Goal: Navigation & Orientation: Find specific page/section

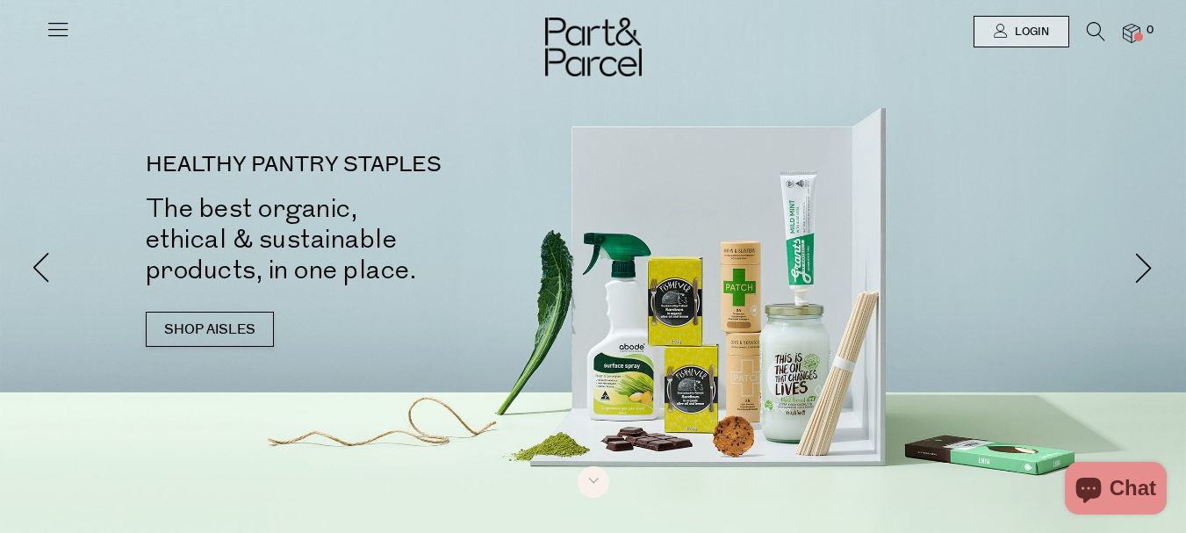
click at [55, 34] on icon at bounding box center [58, 29] width 25 height 25
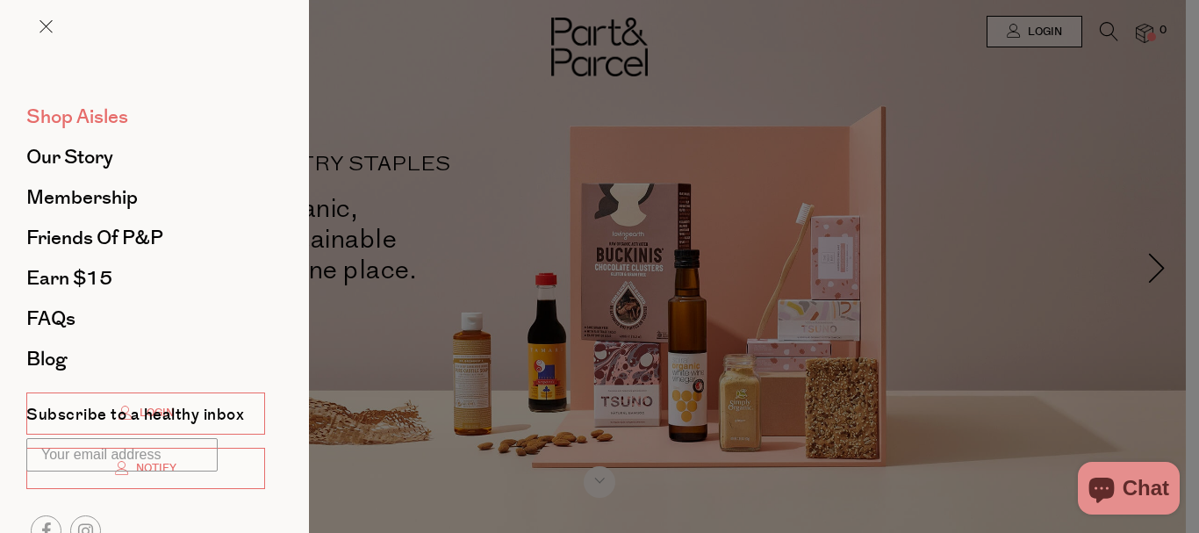
click at [96, 123] on span "Shop Aisles" at bounding box center [77, 117] width 102 height 28
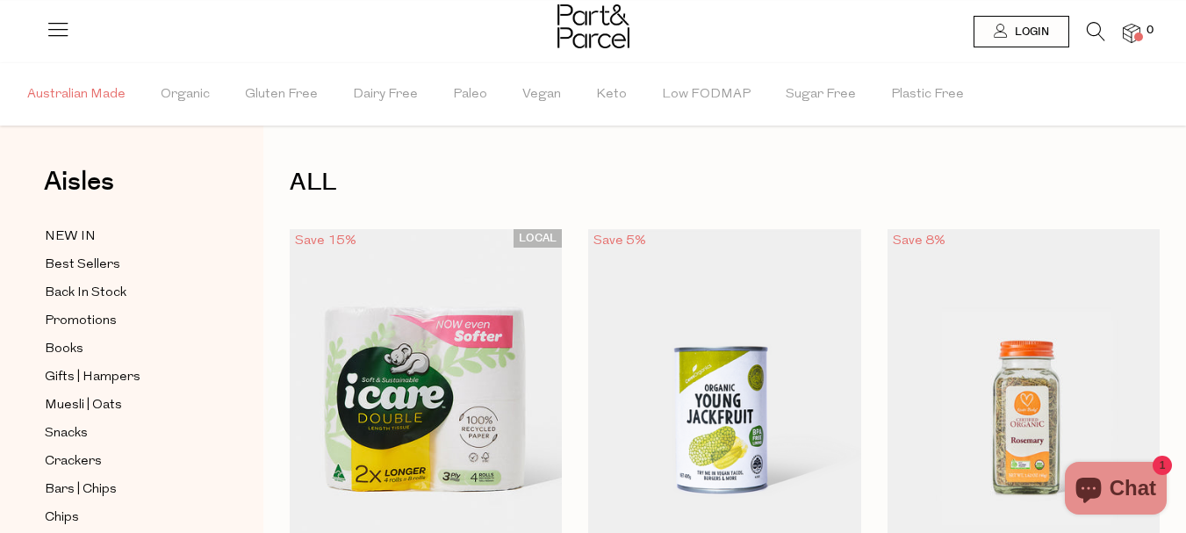
click at [98, 91] on span "Australian Made" at bounding box center [76, 94] width 98 height 61
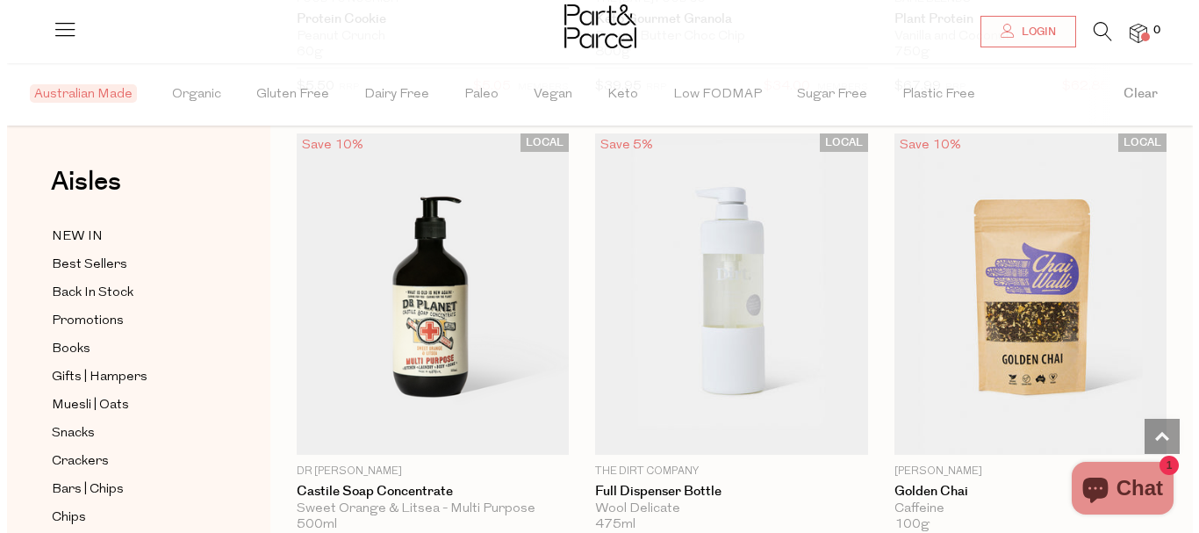
scroll to position [2483, 0]
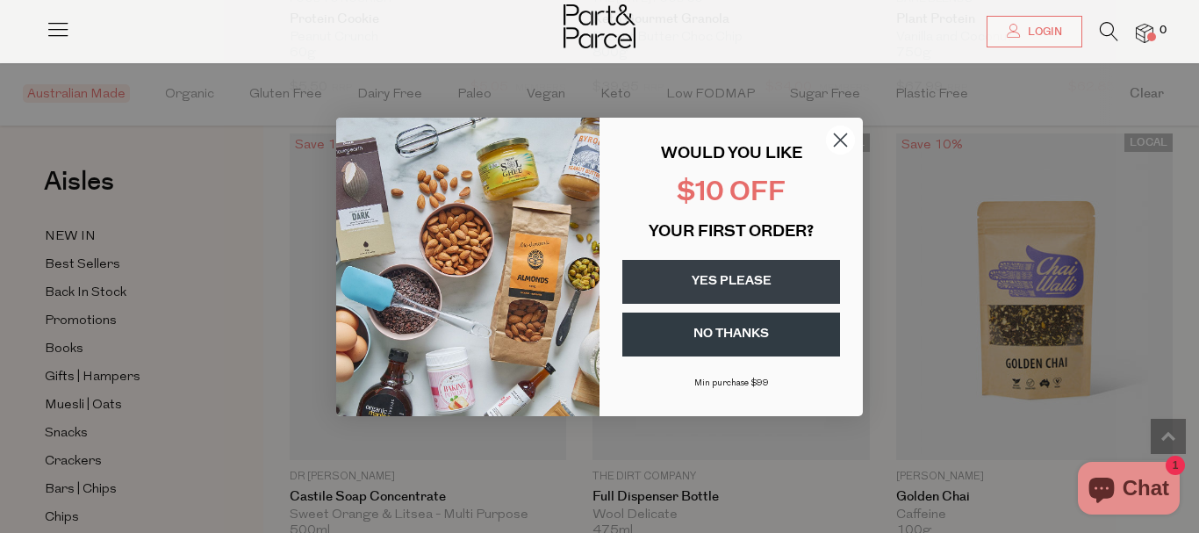
click at [838, 140] on circle "Close dialog" at bounding box center [840, 139] width 29 height 29
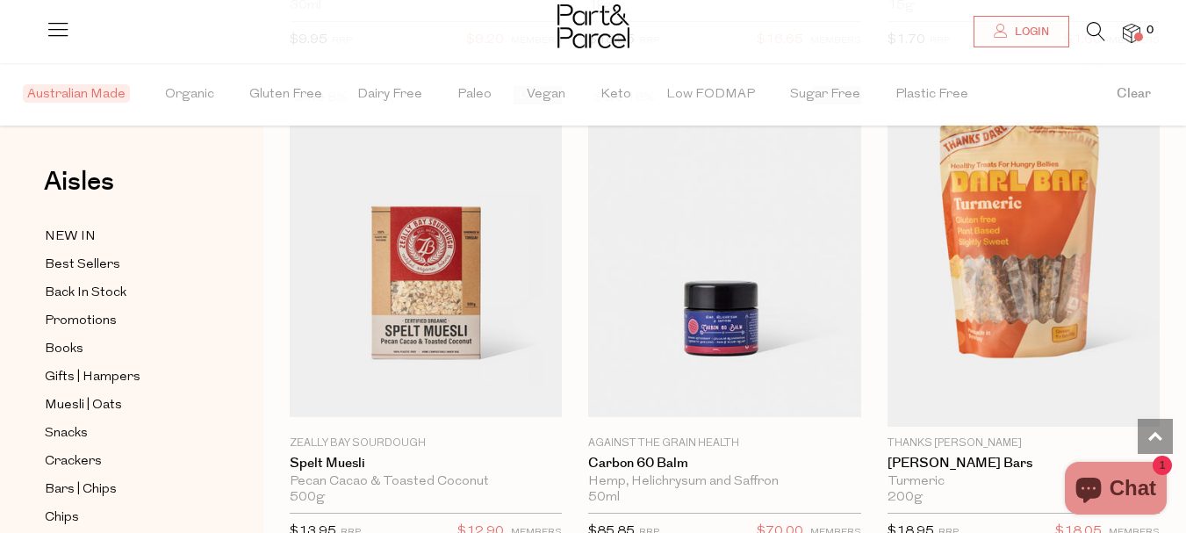
scroll to position [7372, 0]
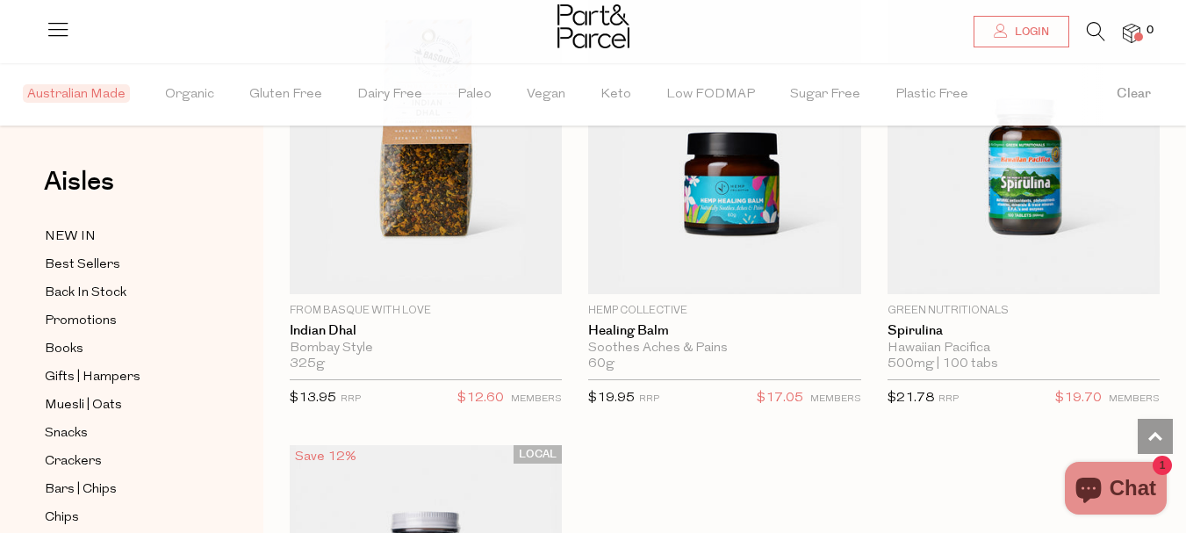
scroll to position [15535, 0]
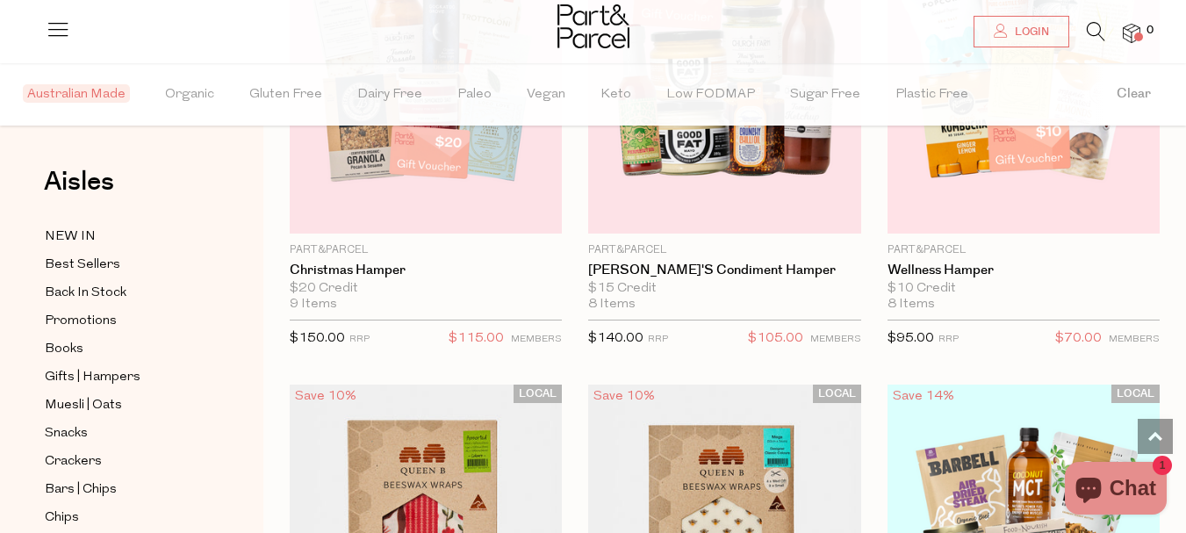
scroll to position [23258, 0]
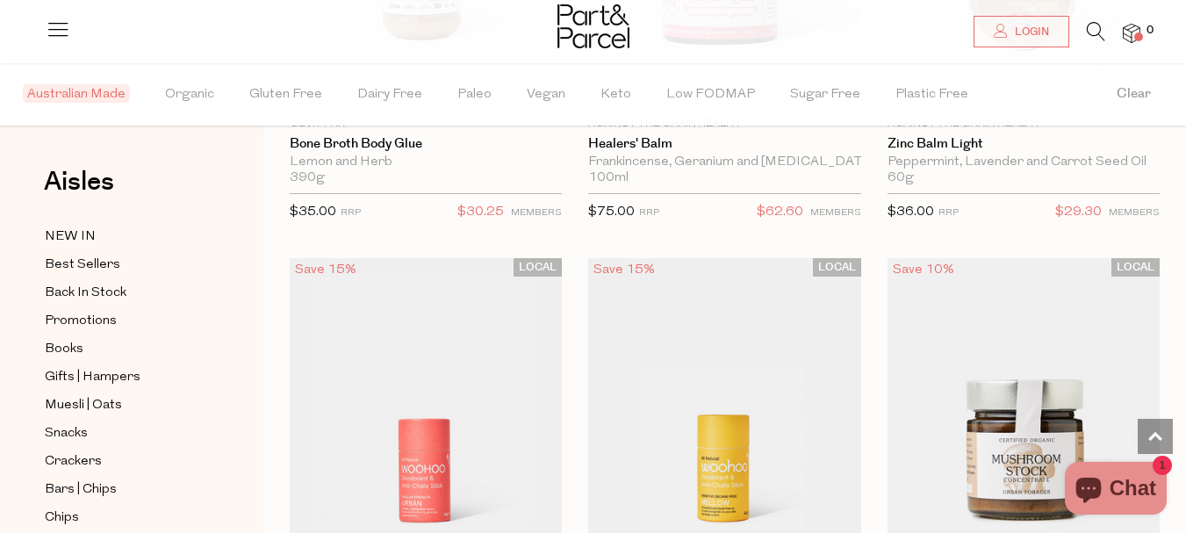
scroll to position [30016, 0]
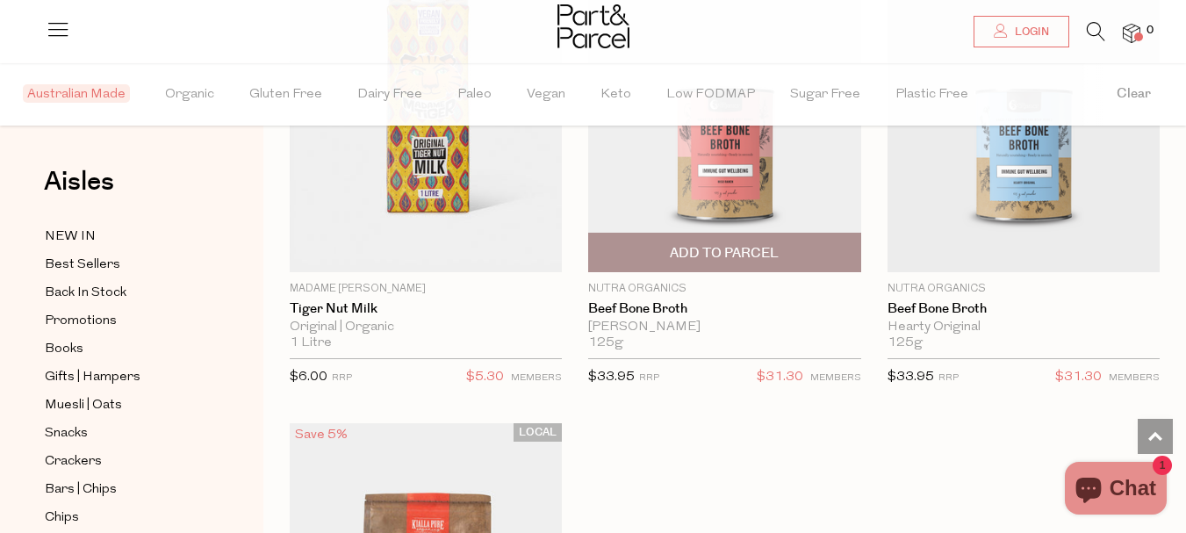
scroll to position [39247, 0]
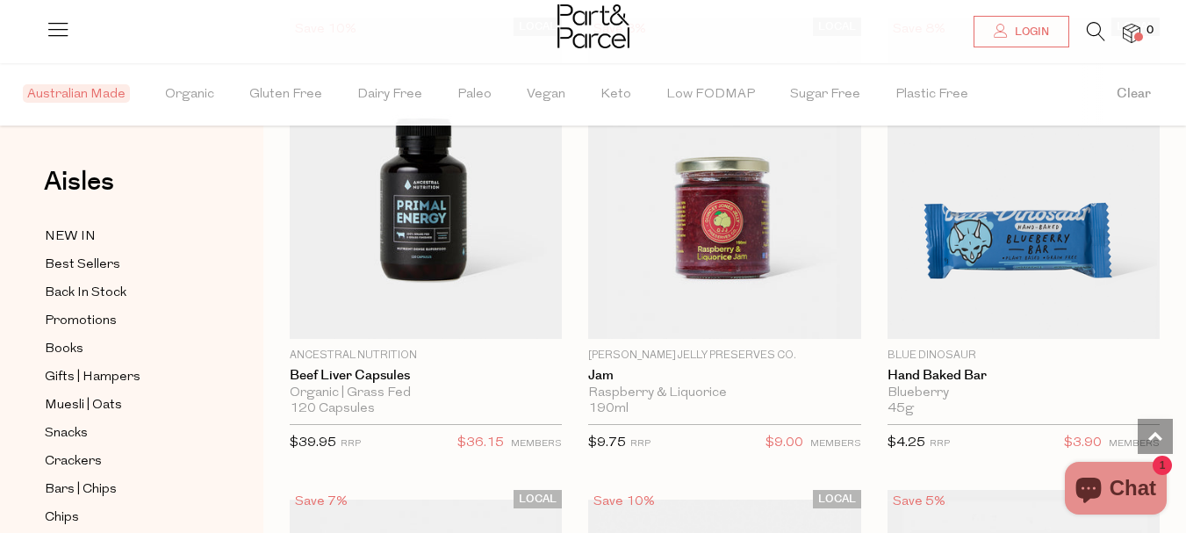
scroll to position [46971, 0]
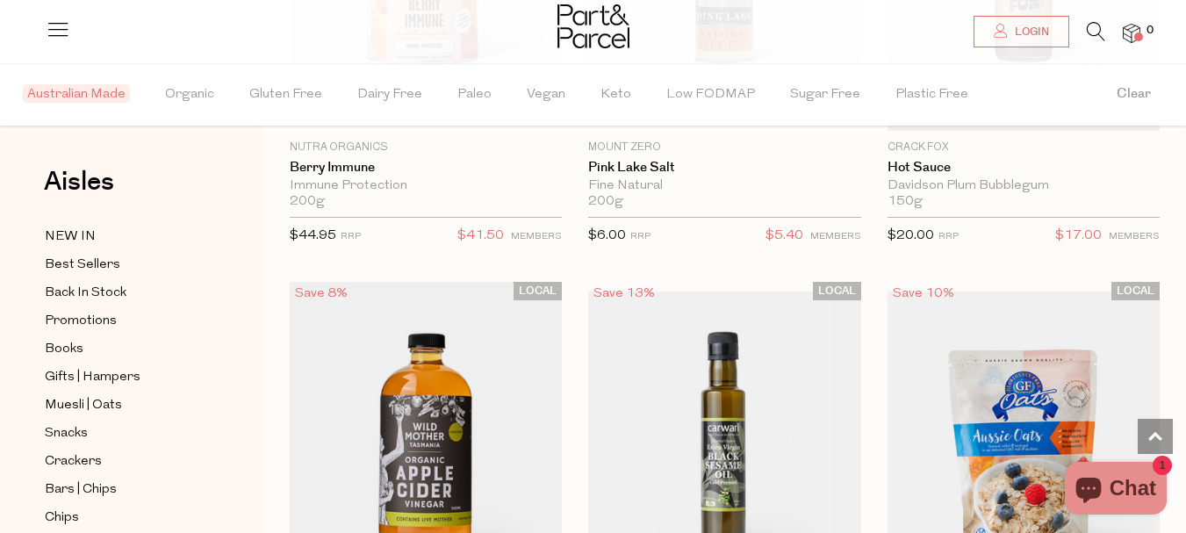
scroll to position [54694, 0]
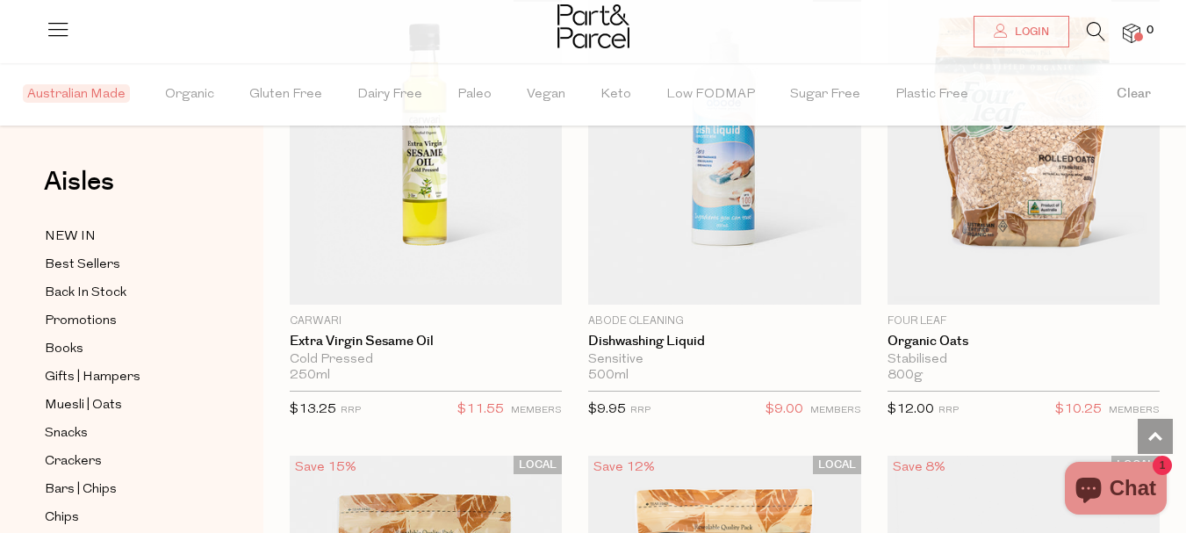
scroll to position [55221, 0]
